Goal: Information Seeking & Learning: Stay updated

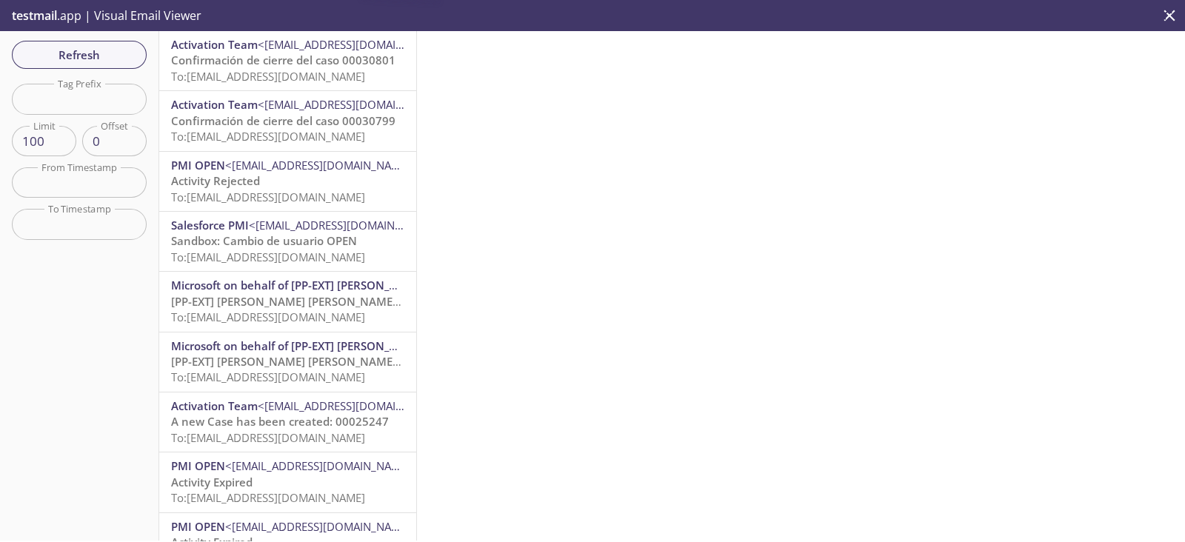
scroll to position [660, 0]
click at [84, 54] on span "Refresh" at bounding box center [79, 54] width 111 height 19
click at [299, 119] on span "Confirmación de cierre del caso 00030799" at bounding box center [283, 120] width 224 height 15
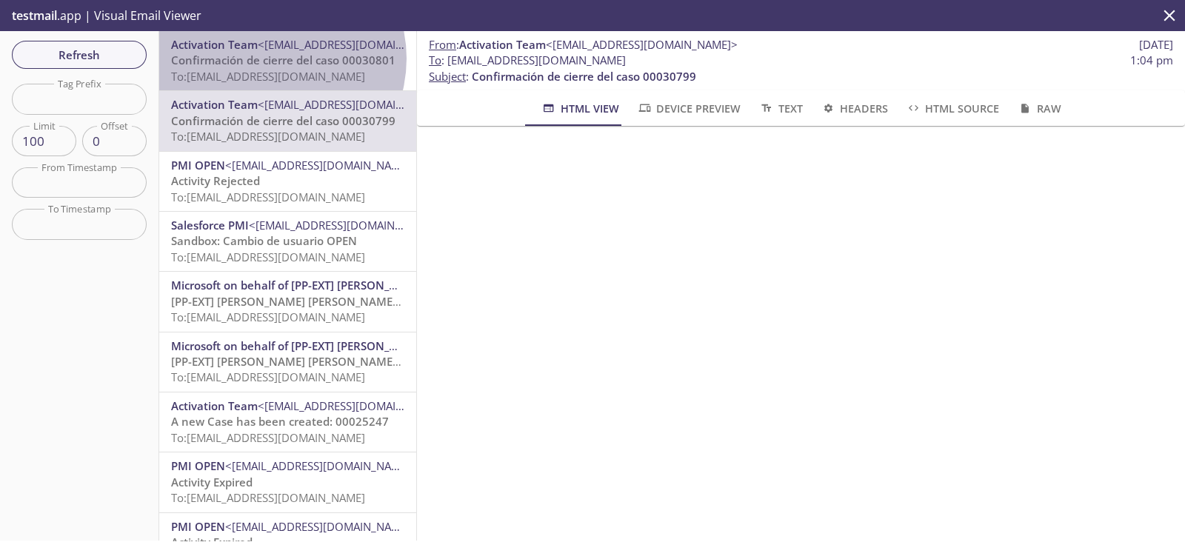
click at [269, 59] on span "Confirmación de cierre del caso 00030801" at bounding box center [283, 60] width 224 height 15
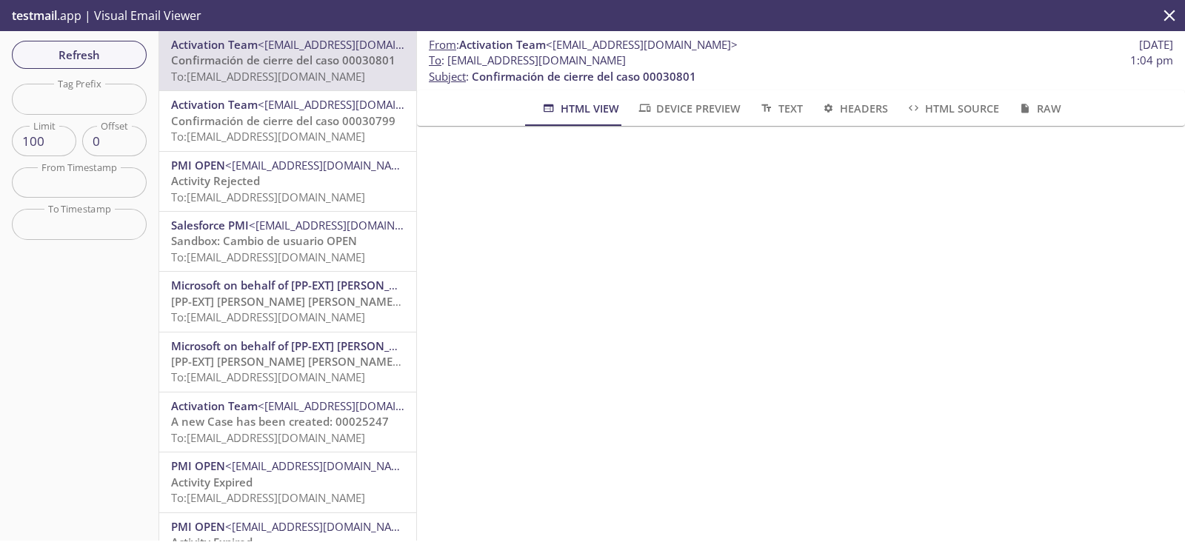
click at [252, 104] on span "Activation Team" at bounding box center [214, 104] width 87 height 15
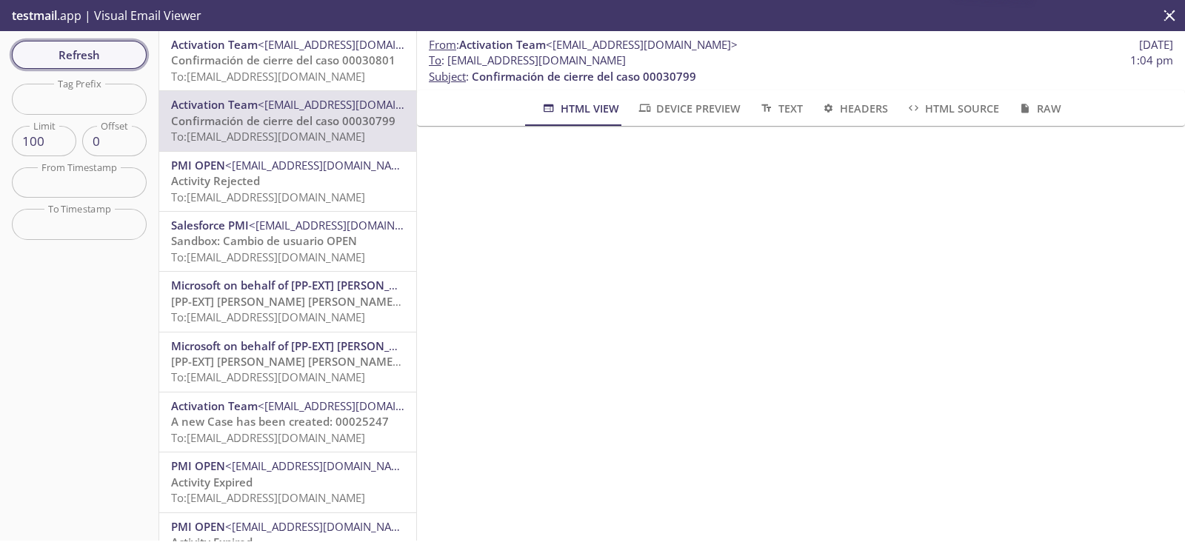
click at [87, 50] on span "Refresh" at bounding box center [79, 54] width 111 height 19
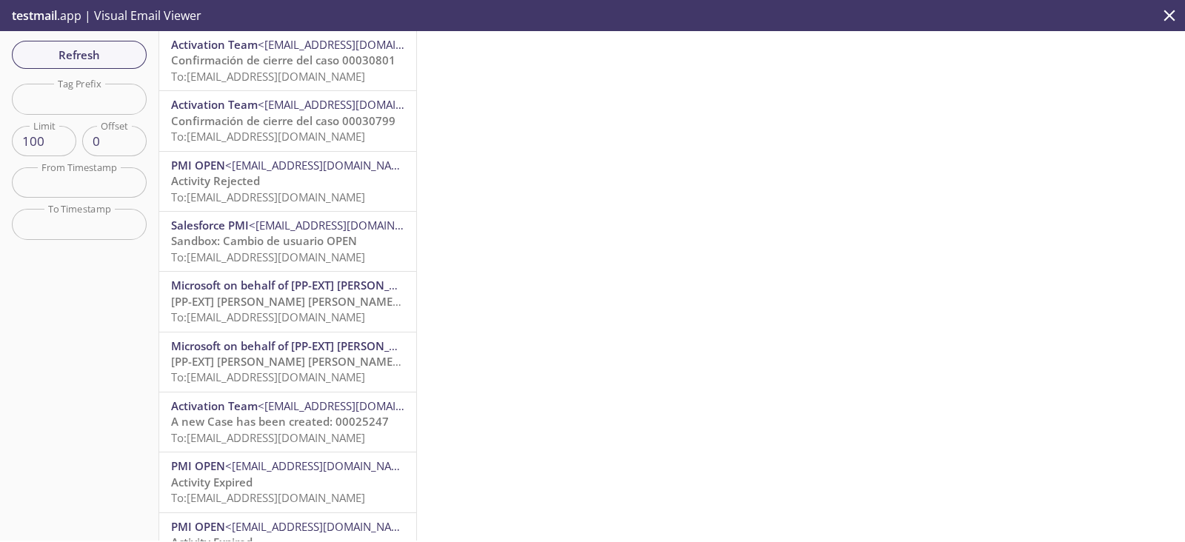
click at [88, 55] on span "Refresh" at bounding box center [79, 54] width 111 height 19
click at [89, 50] on span "Refresh" at bounding box center [79, 54] width 111 height 19
click at [90, 57] on span "Refresh" at bounding box center [79, 54] width 111 height 19
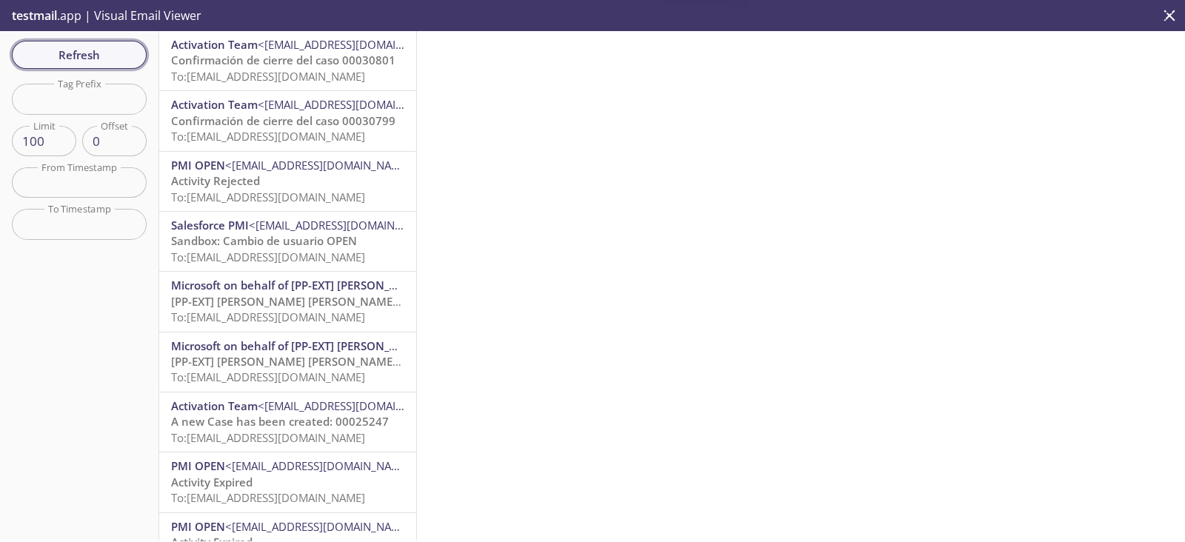
click at [90, 57] on span "Refresh" at bounding box center [79, 54] width 111 height 19
click at [77, 64] on span "Refresh" at bounding box center [79, 54] width 111 height 19
click at [116, 52] on span "Refresh" at bounding box center [79, 54] width 111 height 19
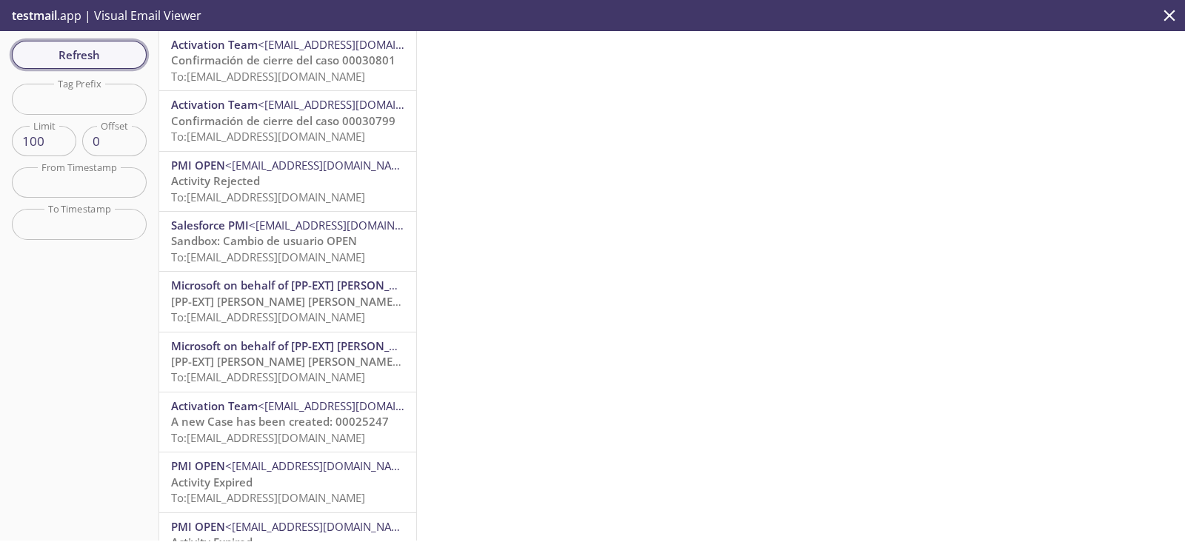
click at [116, 52] on span "Refresh" at bounding box center [79, 54] width 111 height 19
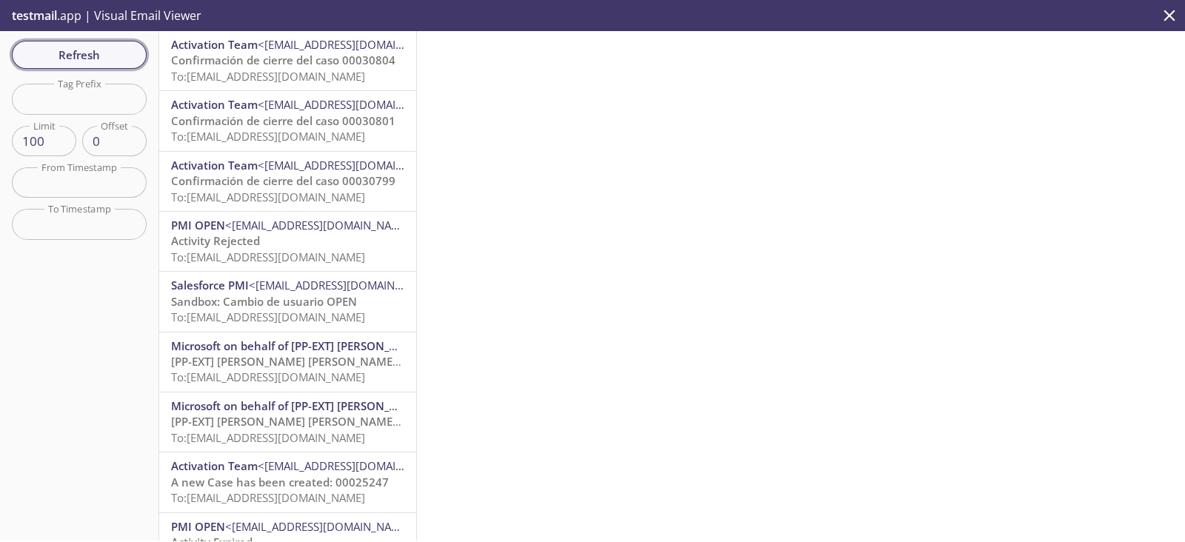
click at [122, 64] on button "Refresh" at bounding box center [79, 55] width 135 height 28
click at [327, 63] on span "Confirmación de cierre del caso 00030804" at bounding box center [283, 60] width 224 height 15
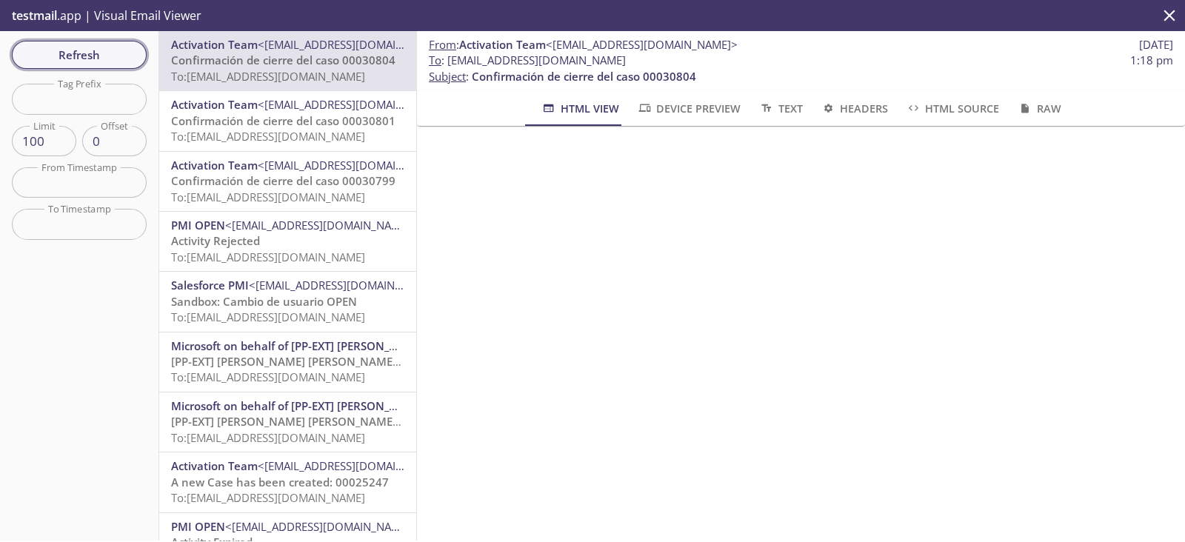
click at [76, 59] on span "Refresh" at bounding box center [79, 54] width 111 height 19
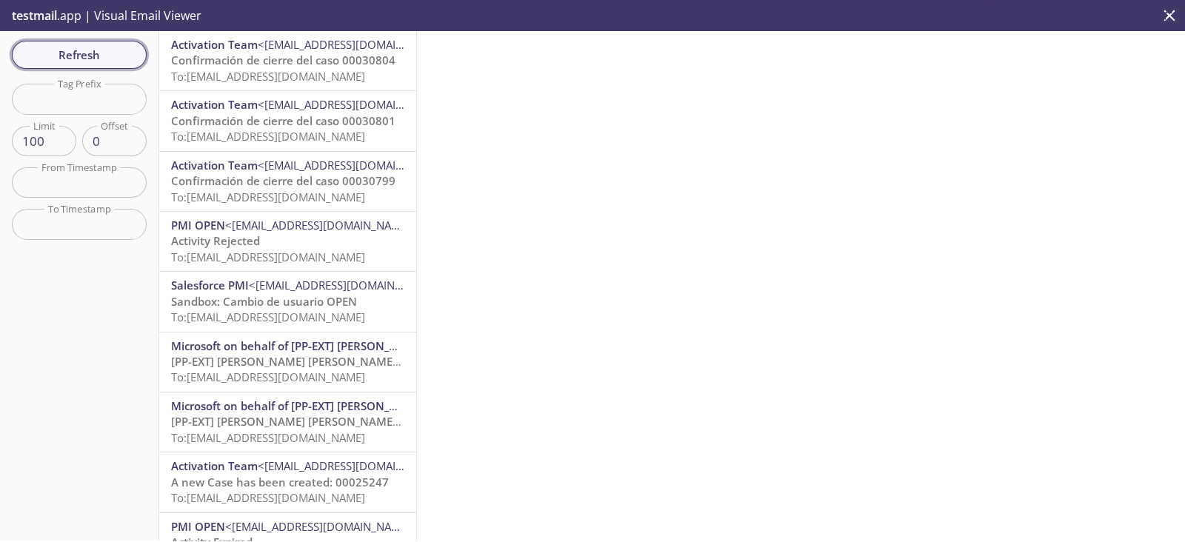
click at [113, 54] on span "Refresh" at bounding box center [79, 54] width 111 height 19
click at [89, 49] on span "Refresh" at bounding box center [79, 54] width 111 height 19
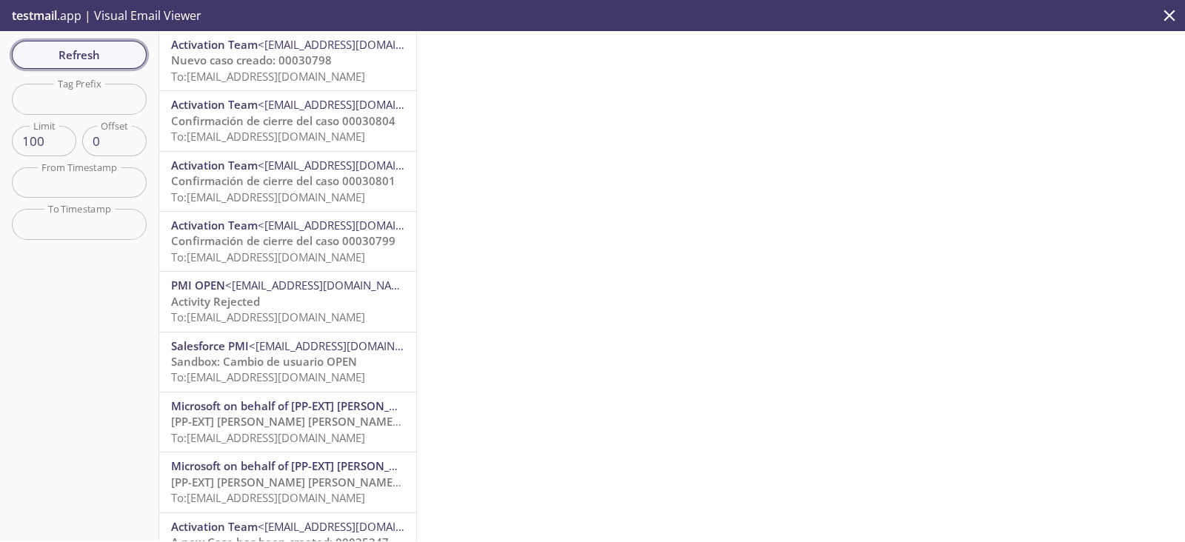
click at [80, 53] on span "Refresh" at bounding box center [79, 54] width 111 height 19
click at [101, 47] on span "Refresh" at bounding box center [79, 54] width 111 height 19
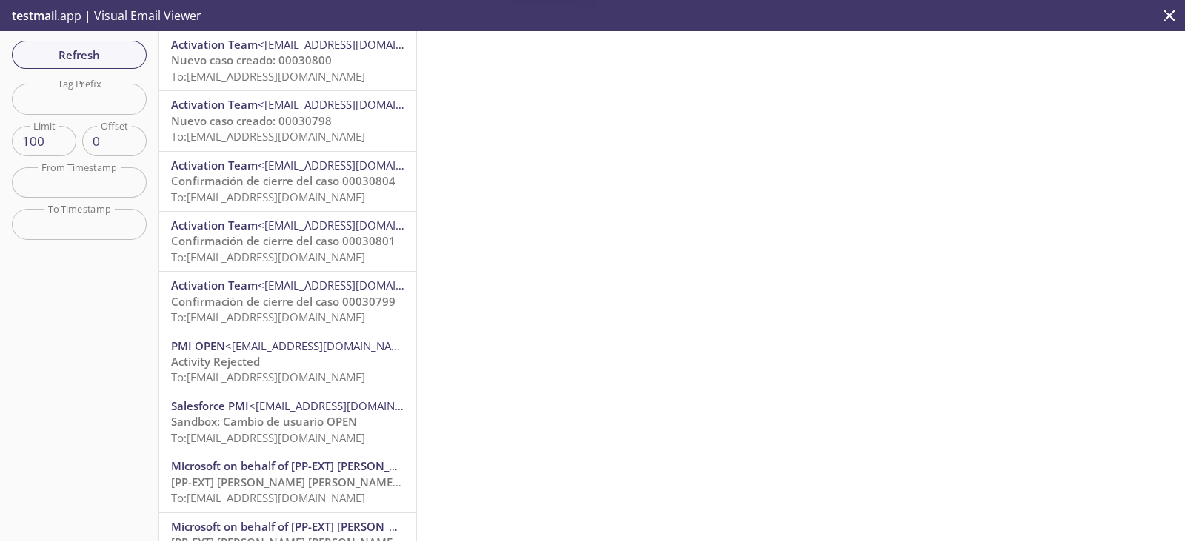
click at [286, 60] on span "Nuevo caso creado: 00030800" at bounding box center [251, 60] width 161 height 15
